Goal: Task Accomplishment & Management: Use online tool/utility

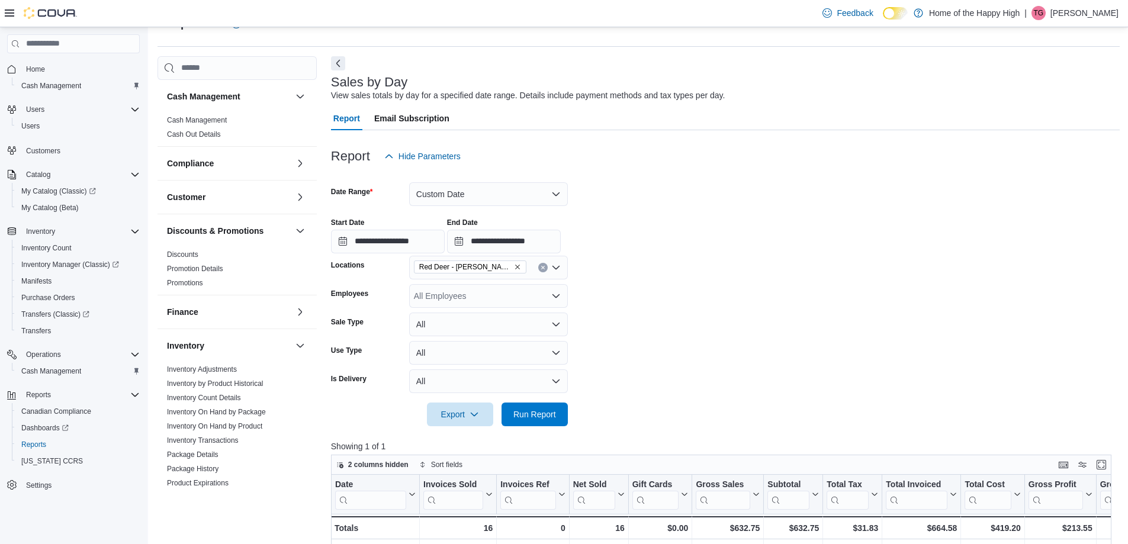
scroll to position [355, 0]
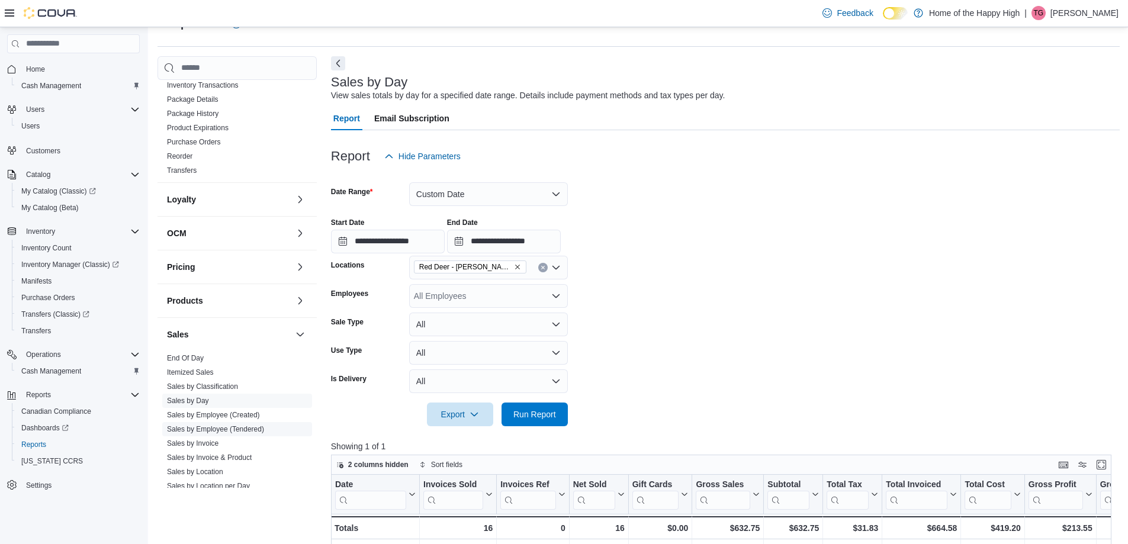
click at [224, 426] on link "Sales by Employee (Tendered)" at bounding box center [215, 429] width 97 height 8
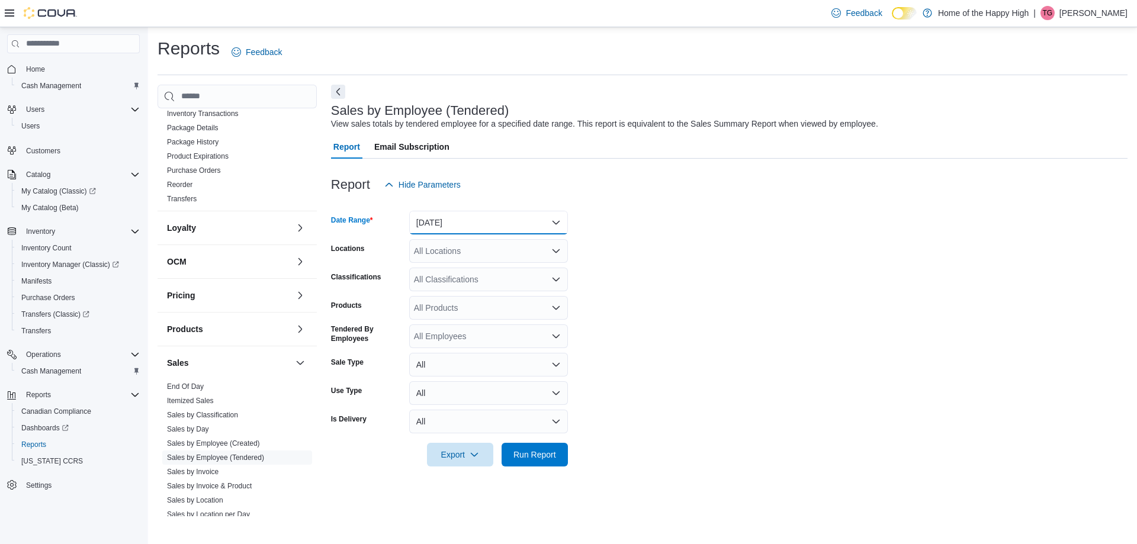
click at [494, 226] on button "[DATE]" at bounding box center [488, 223] width 159 height 24
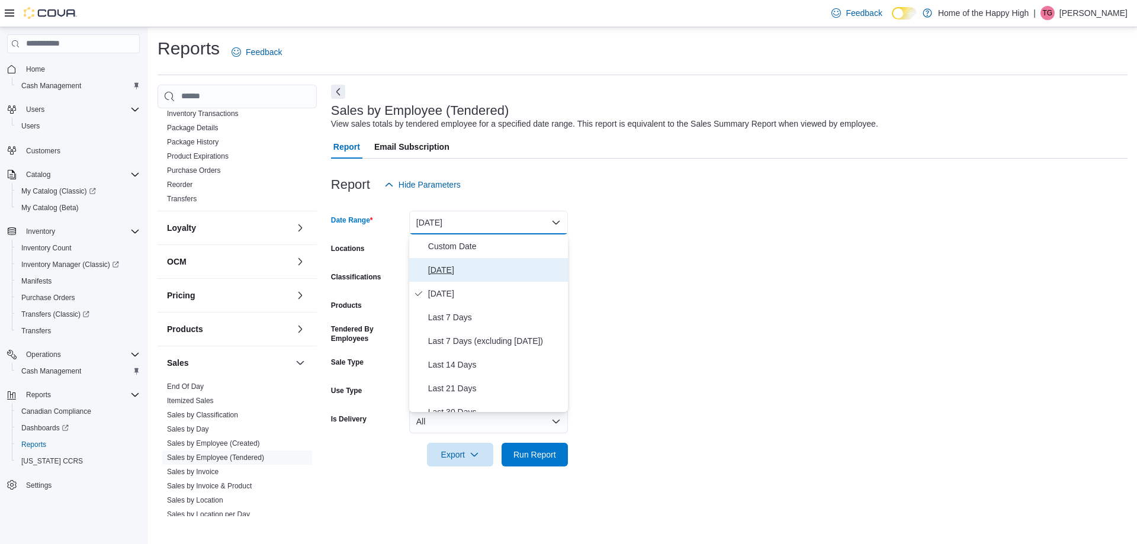
click at [445, 269] on span "[DATE]" at bounding box center [495, 270] width 135 height 14
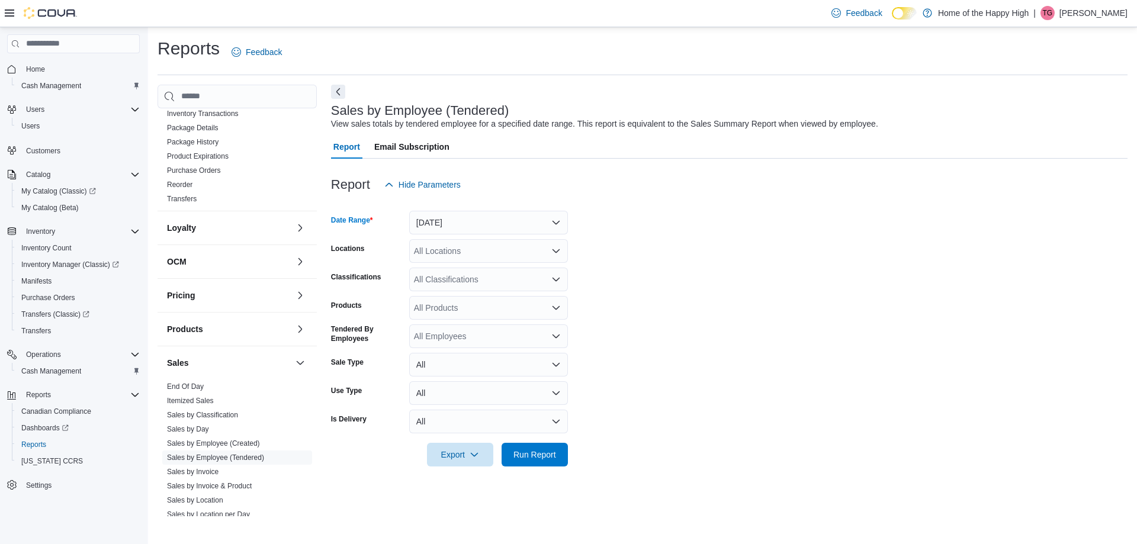
click at [443, 255] on div "All Locations" at bounding box center [488, 251] width 159 height 24
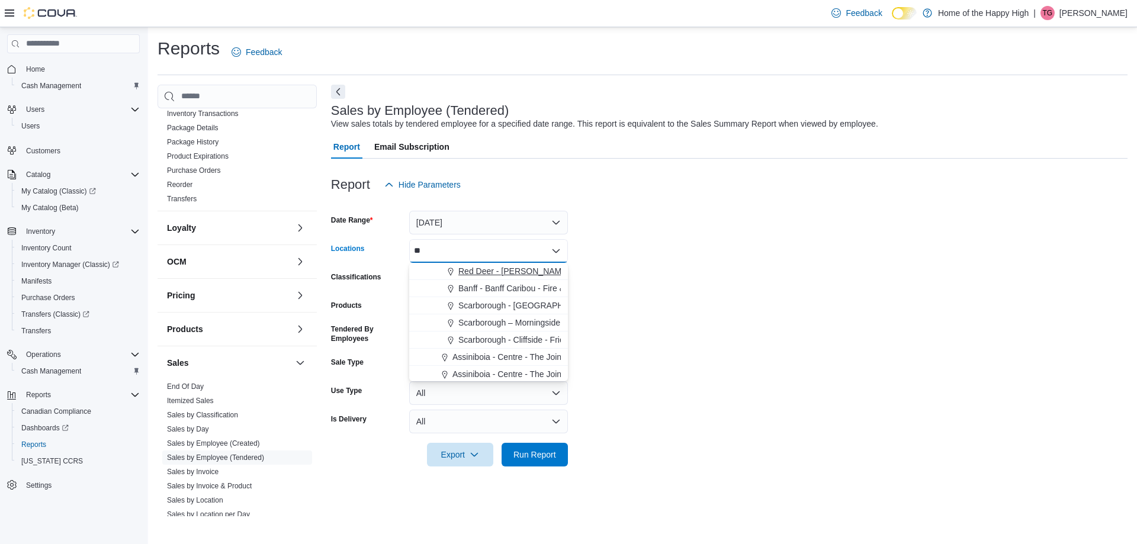
type input "**"
click at [503, 271] on span "Red Deer - [PERSON_NAME] Place - Fire & Flower" at bounding box center [553, 271] width 191 height 12
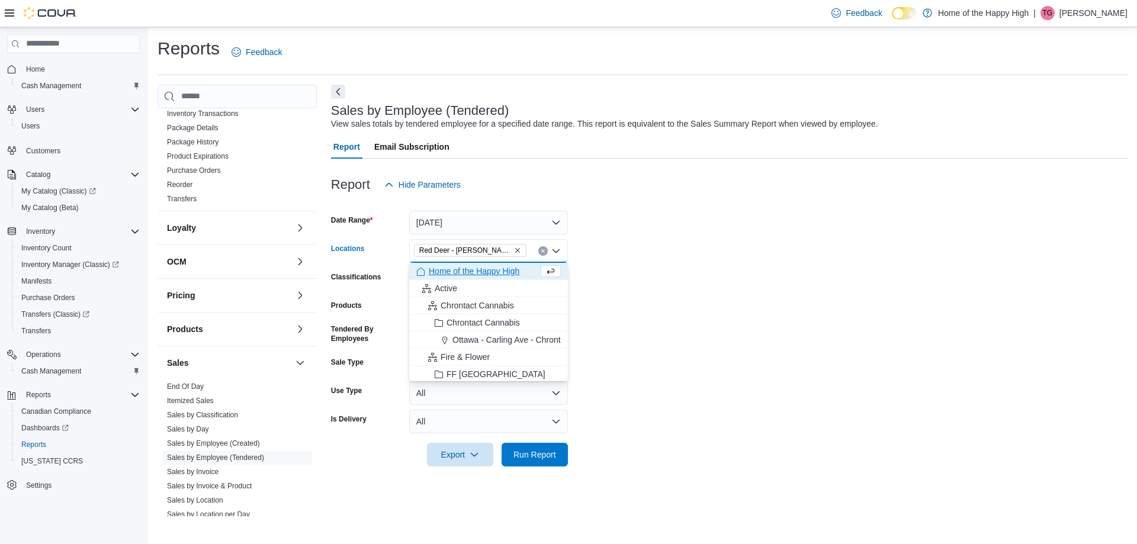
drag, startPoint x: 824, startPoint y: 275, endPoint x: 653, endPoint y: 352, distance: 187.9
click at [818, 276] on form "Date Range [DATE] Locations [GEOGRAPHIC_DATA] - [PERSON_NAME][GEOGRAPHIC_DATA] …" at bounding box center [729, 332] width 796 height 270
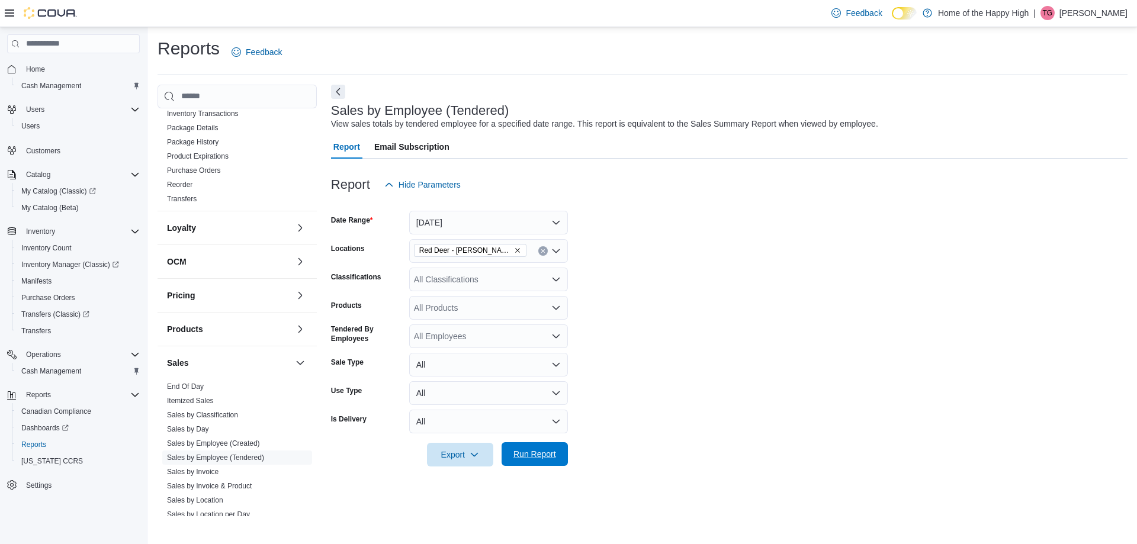
click at [537, 458] on span "Run Report" at bounding box center [534, 454] width 43 height 12
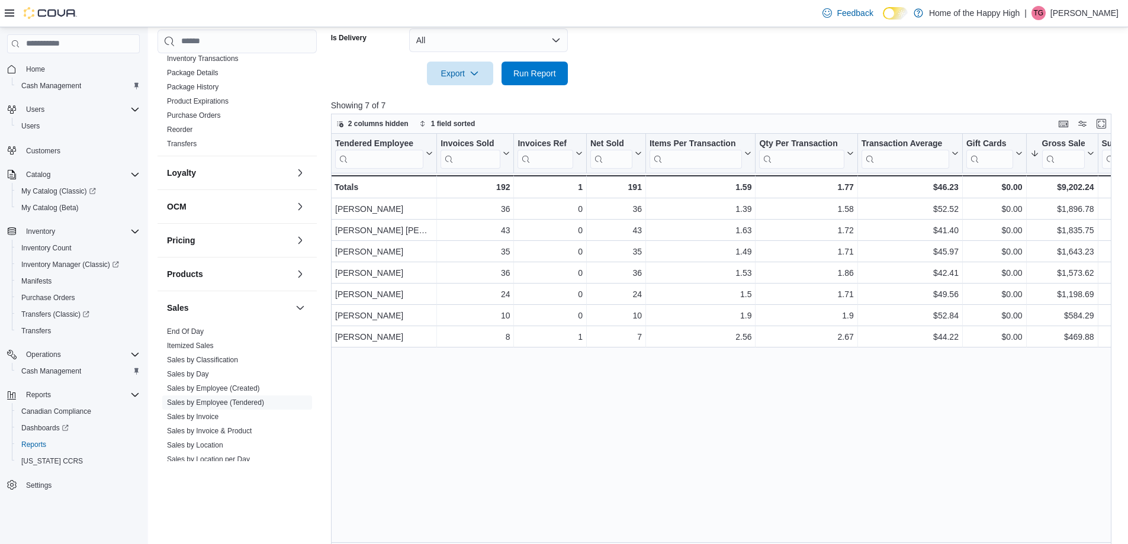
scroll to position [396, 0]
